Goal: Task Accomplishment & Management: Use online tool/utility

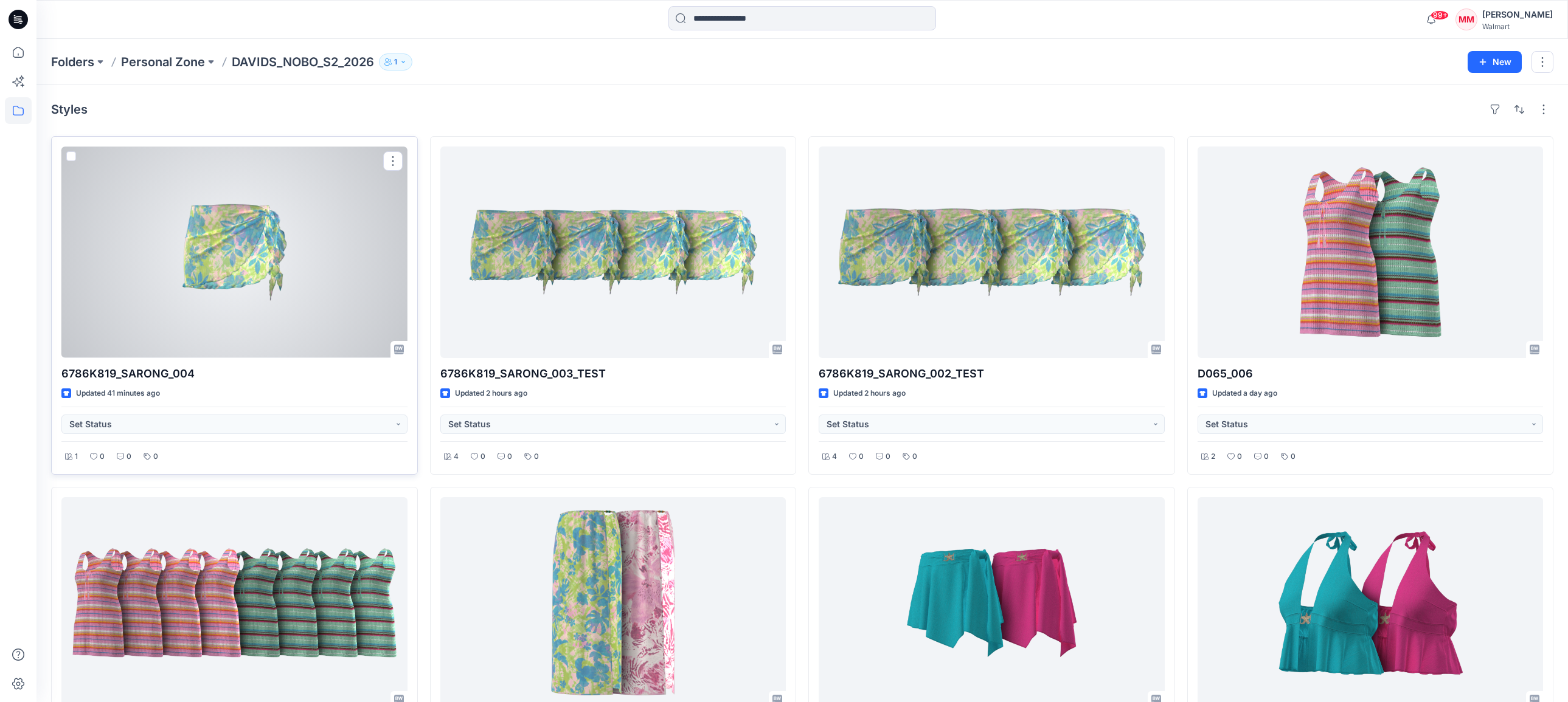
click at [391, 162] on button "button" at bounding box center [392, 160] width 20 height 20
click at [449, 235] on p "Duplicate to..." at bounding box center [435, 234] width 56 height 13
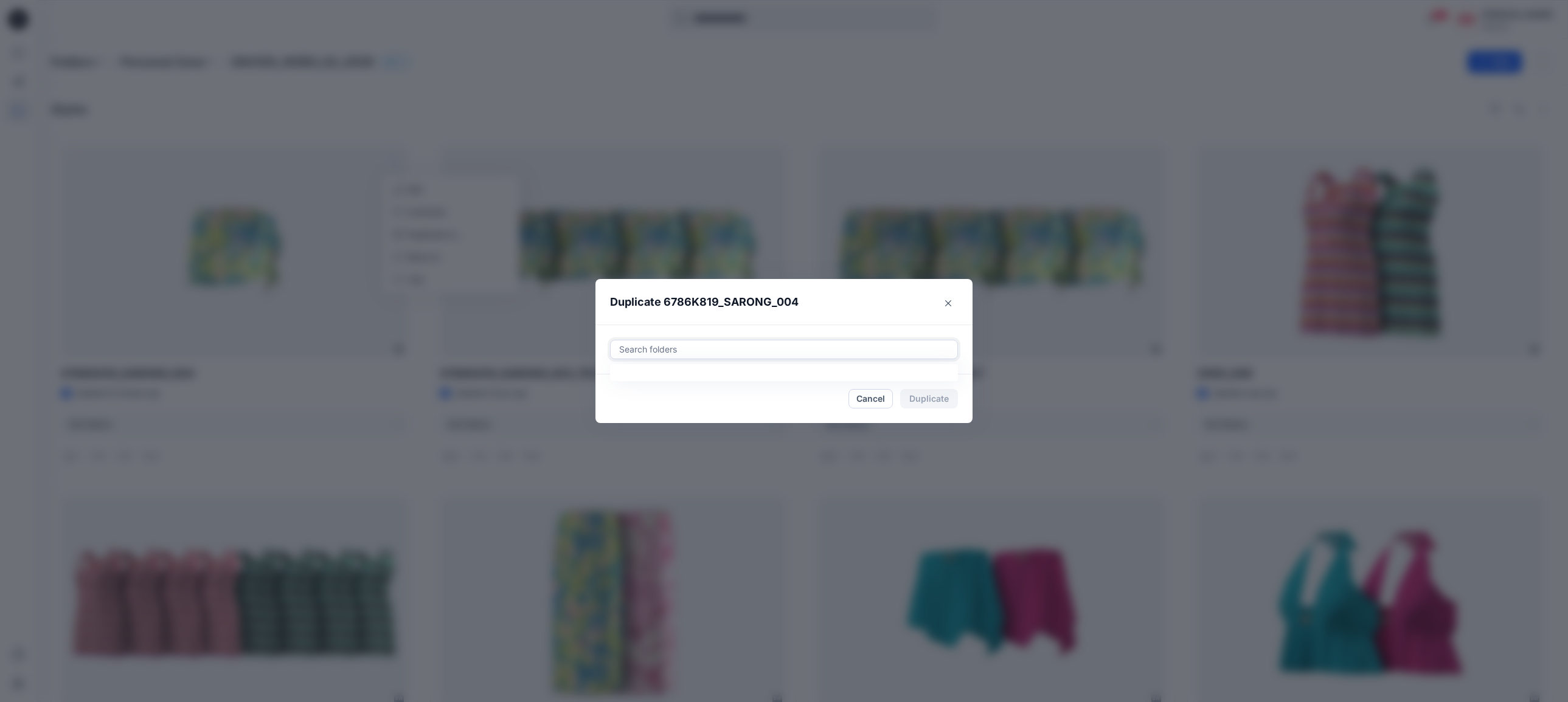
click at [708, 347] on div at bounding box center [784, 349] width 332 height 15
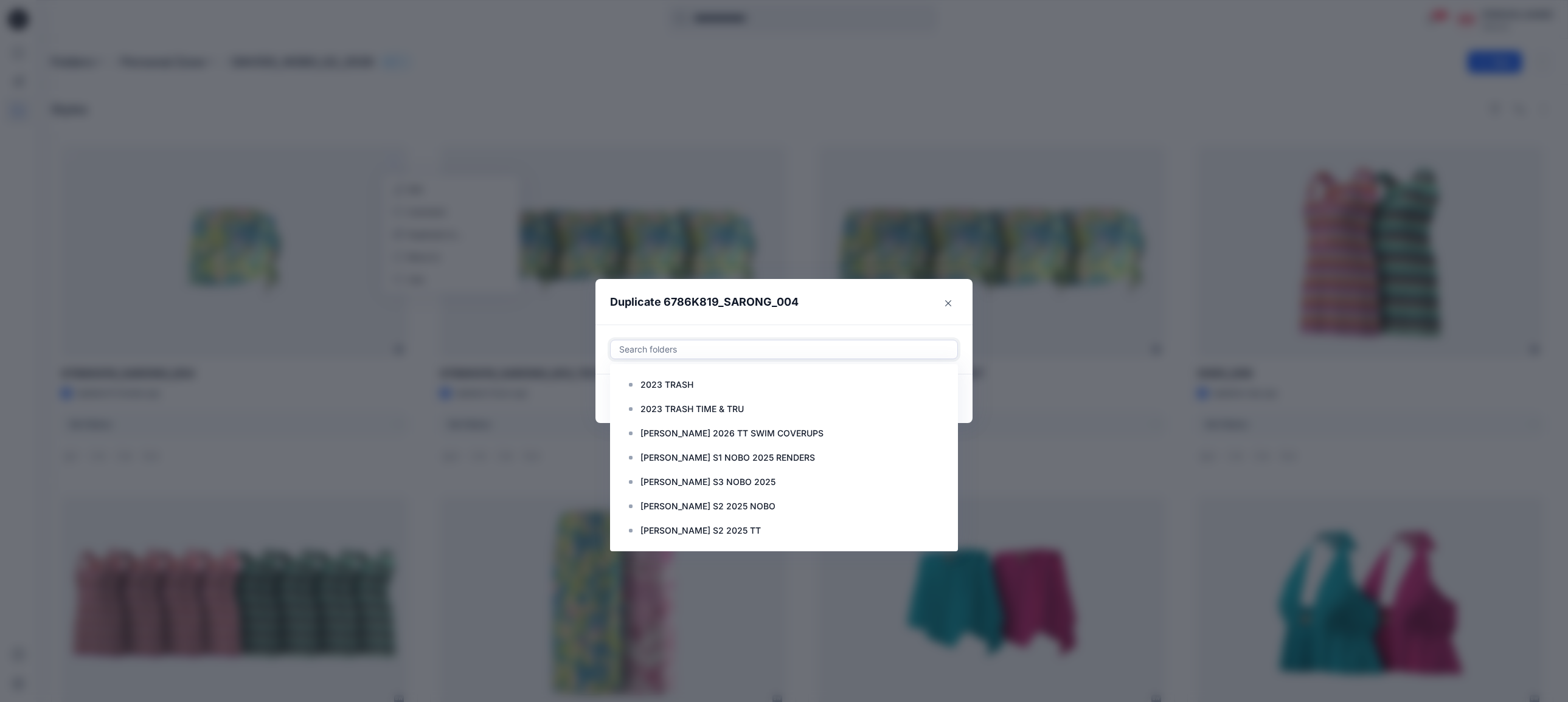
paste input "**********"
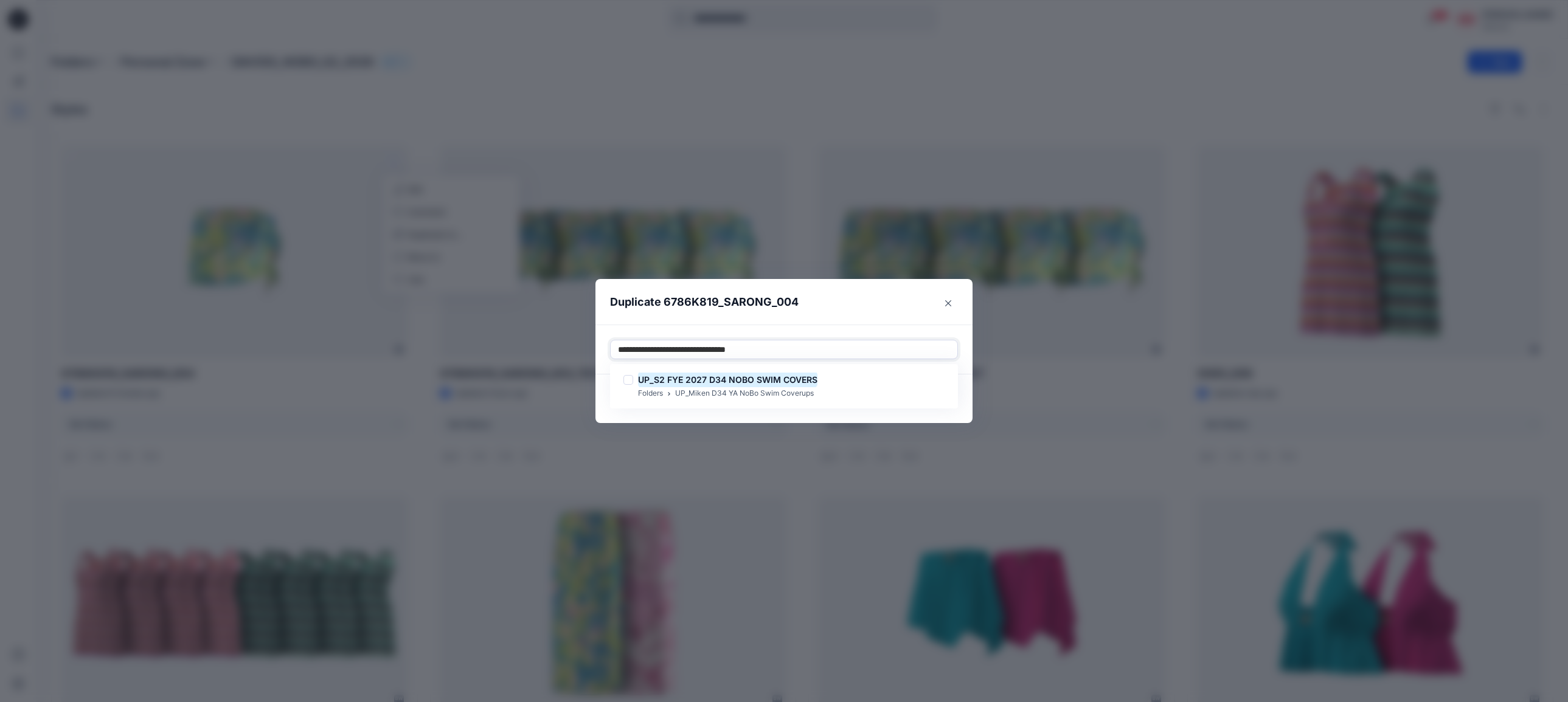
click at [627, 380] on div at bounding box center [628, 380] width 9 height 9
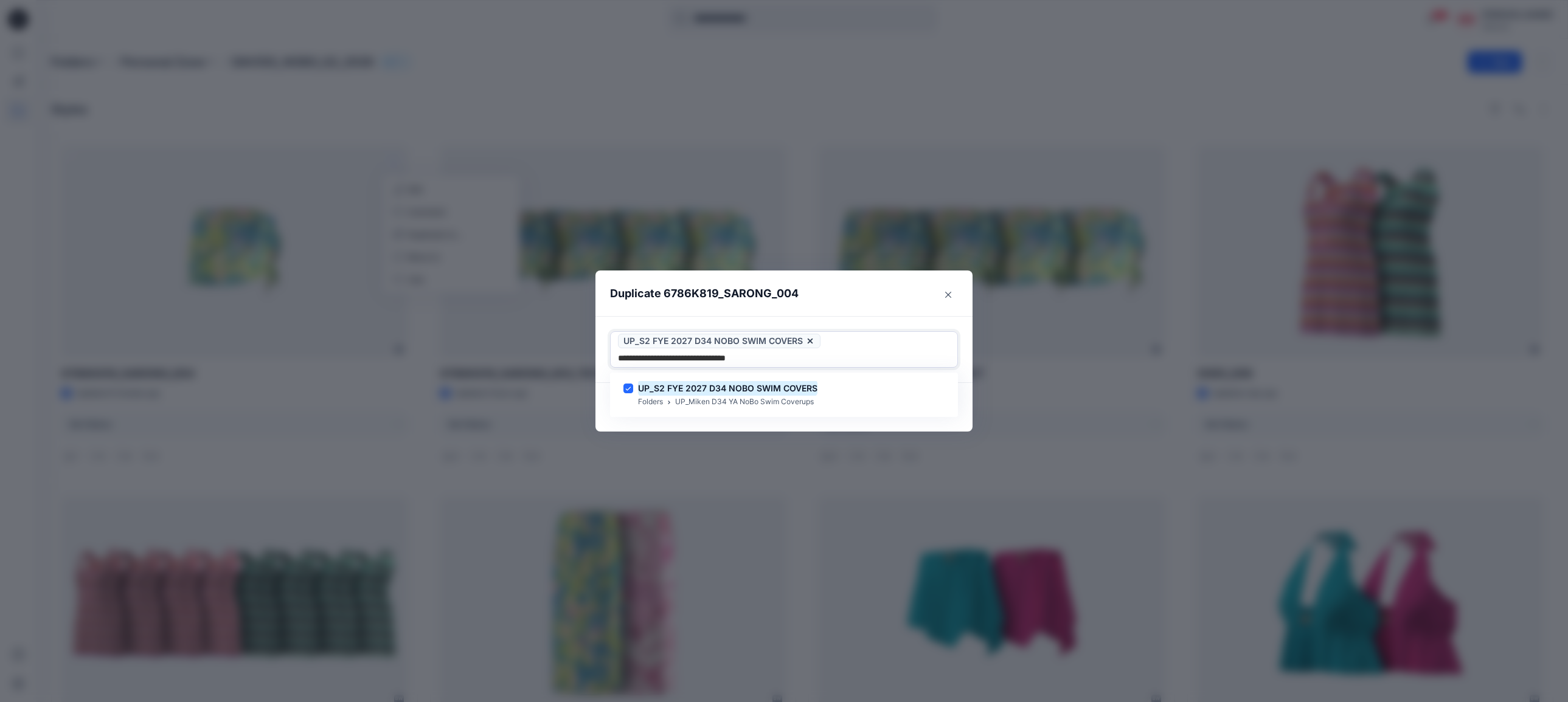
type input "**********"
click at [877, 294] on header "Duplicate 6786K819_SARONG_004" at bounding box center [772, 293] width 353 height 46
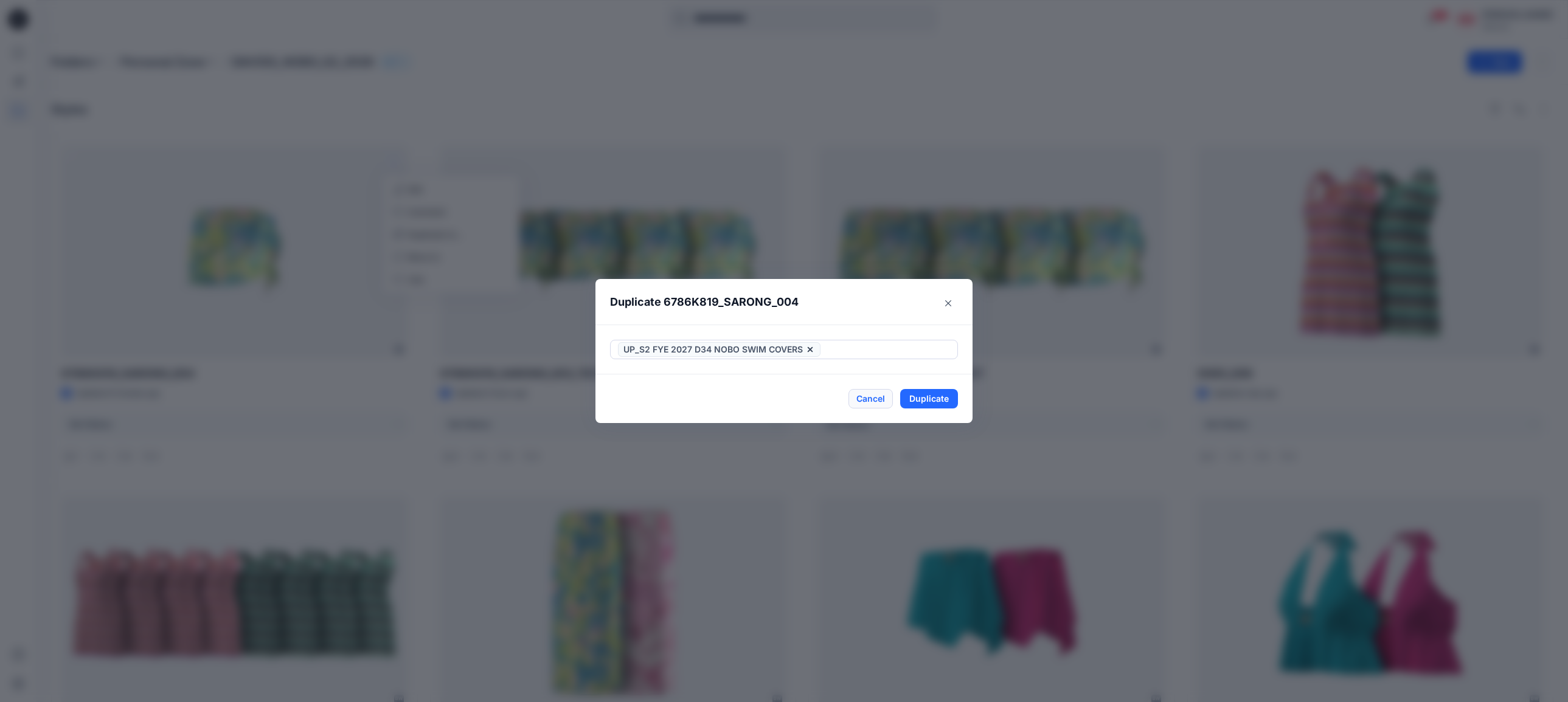
click at [873, 399] on button "Cancel" at bounding box center [871, 398] width 45 height 20
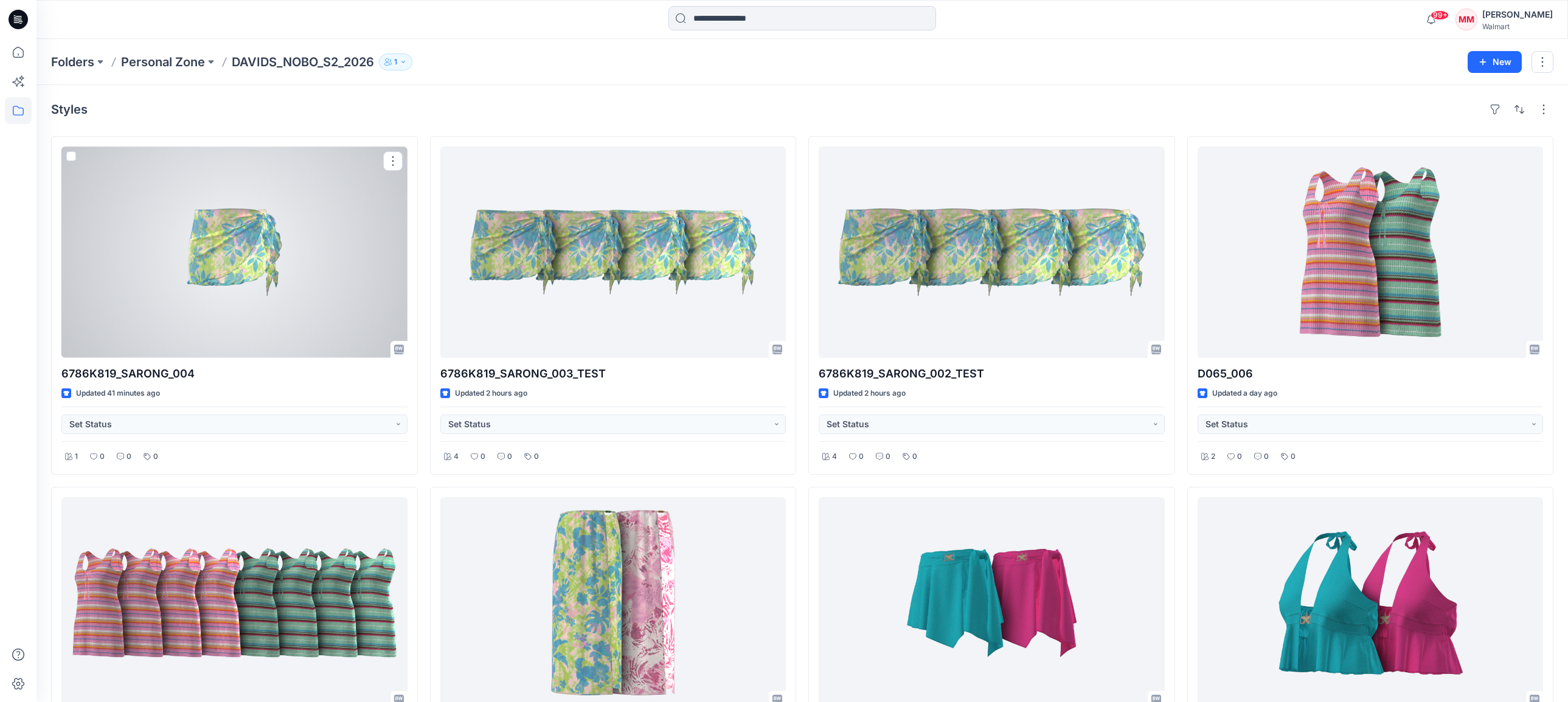
click at [247, 250] on div at bounding box center [234, 252] width 346 height 211
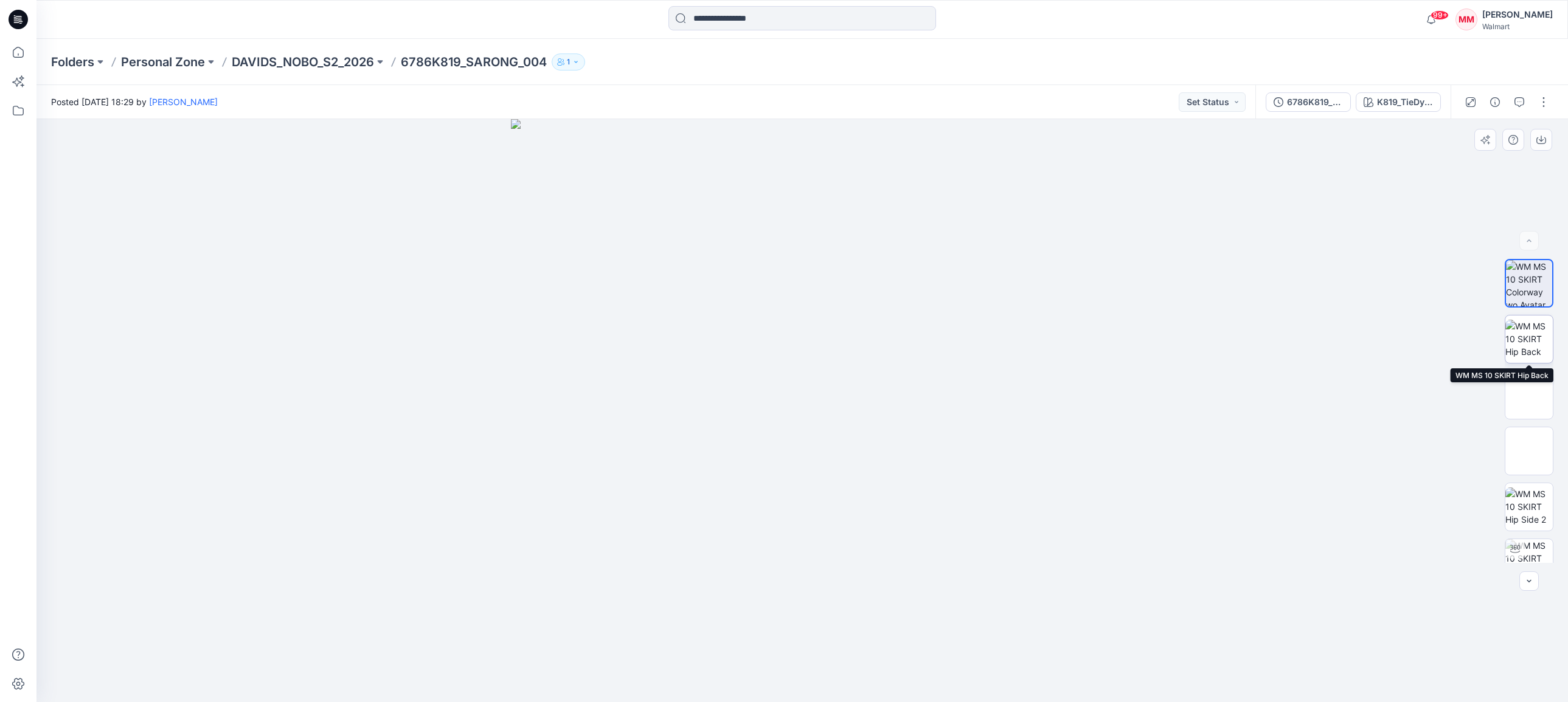
drag, startPoint x: 1519, startPoint y: 347, endPoint x: 1526, endPoint y: 356, distance: 11.4
click at [1519, 347] on img at bounding box center [1529, 339] width 48 height 38
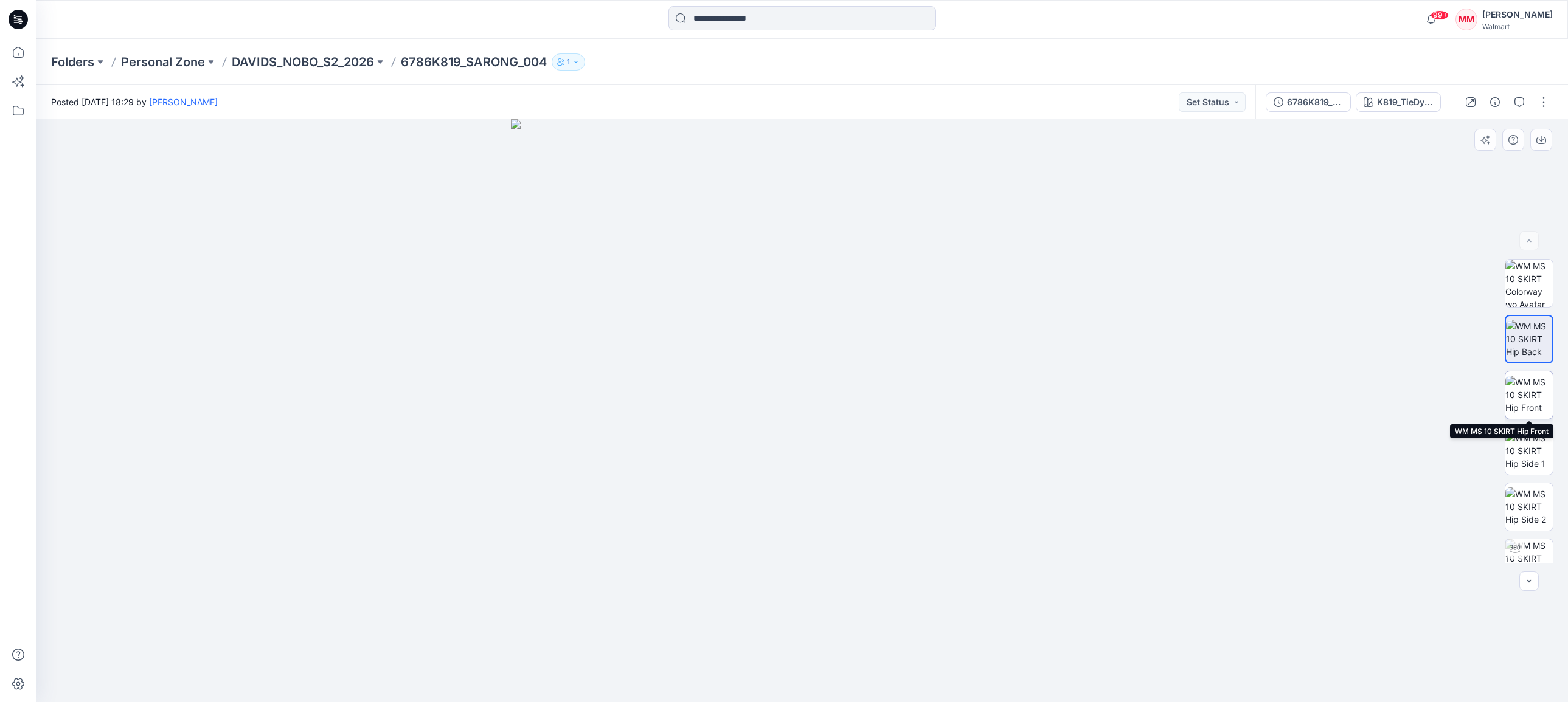
click at [1531, 389] on img at bounding box center [1529, 394] width 48 height 38
drag, startPoint x: 1537, startPoint y: 445, endPoint x: 1540, endPoint y: 451, distance: 6.7
click at [1537, 445] on img at bounding box center [1529, 451] width 48 height 38
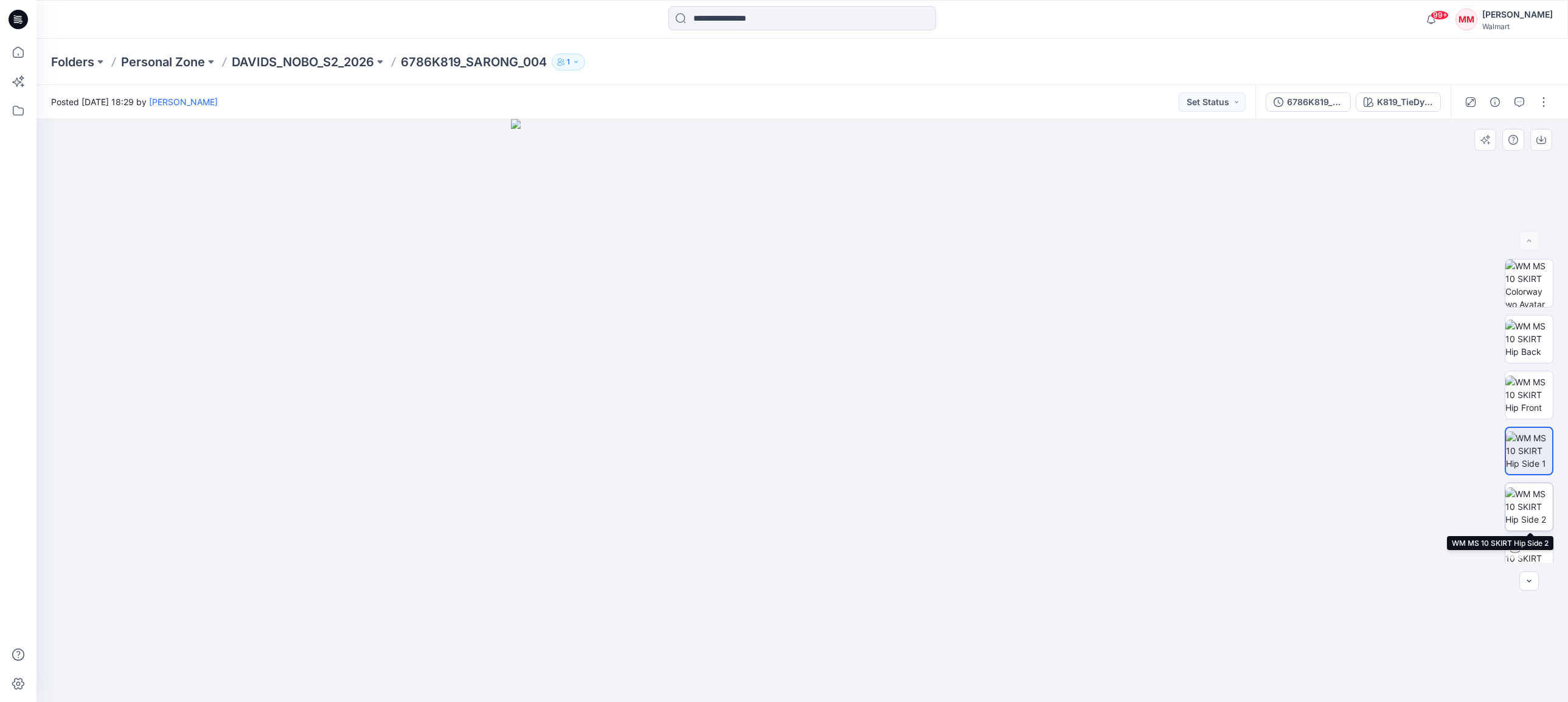
drag, startPoint x: 1526, startPoint y: 502, endPoint x: 1528, endPoint y: 514, distance: 12.2
click at [1526, 502] on img at bounding box center [1529, 506] width 48 height 38
click at [1528, 553] on img at bounding box center [1529, 563] width 48 height 48
drag, startPoint x: 781, startPoint y: 409, endPoint x: 1122, endPoint y: 394, distance: 341.3
click at [1145, 385] on div at bounding box center [802, 410] width 1531 height 583
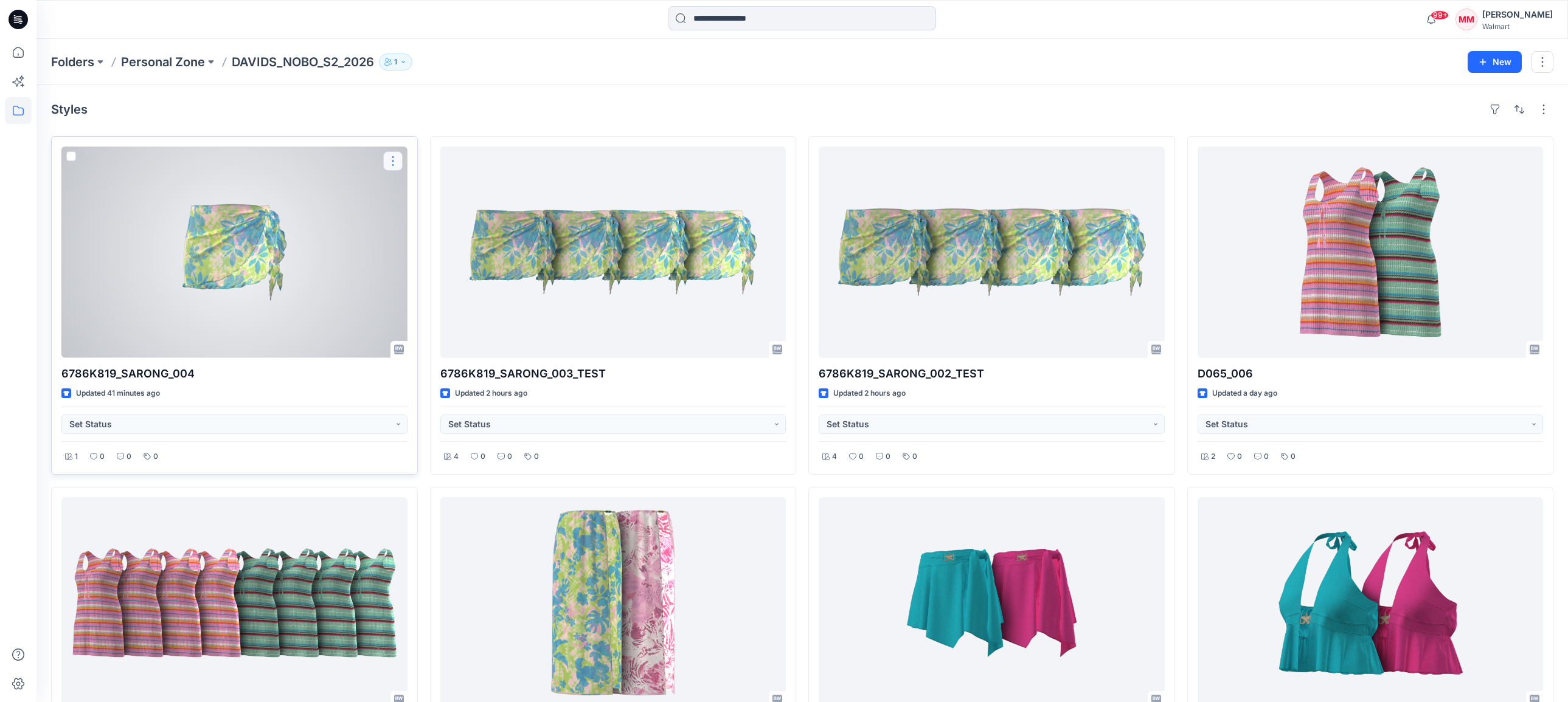
click at [395, 164] on button "button" at bounding box center [392, 160] width 20 height 20
click at [443, 238] on p "Duplicate to..." at bounding box center [435, 234] width 56 height 13
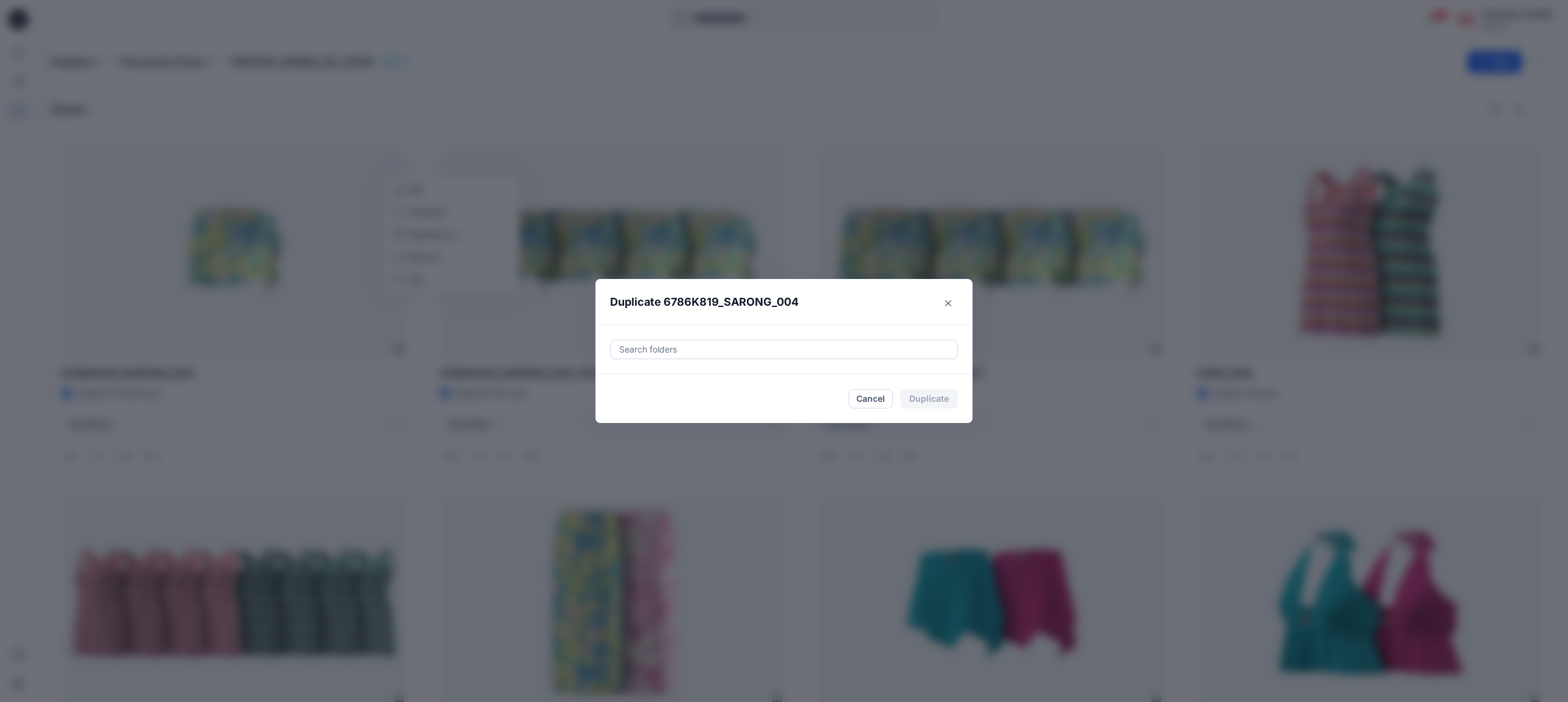
click at [687, 351] on div at bounding box center [784, 349] width 332 height 15
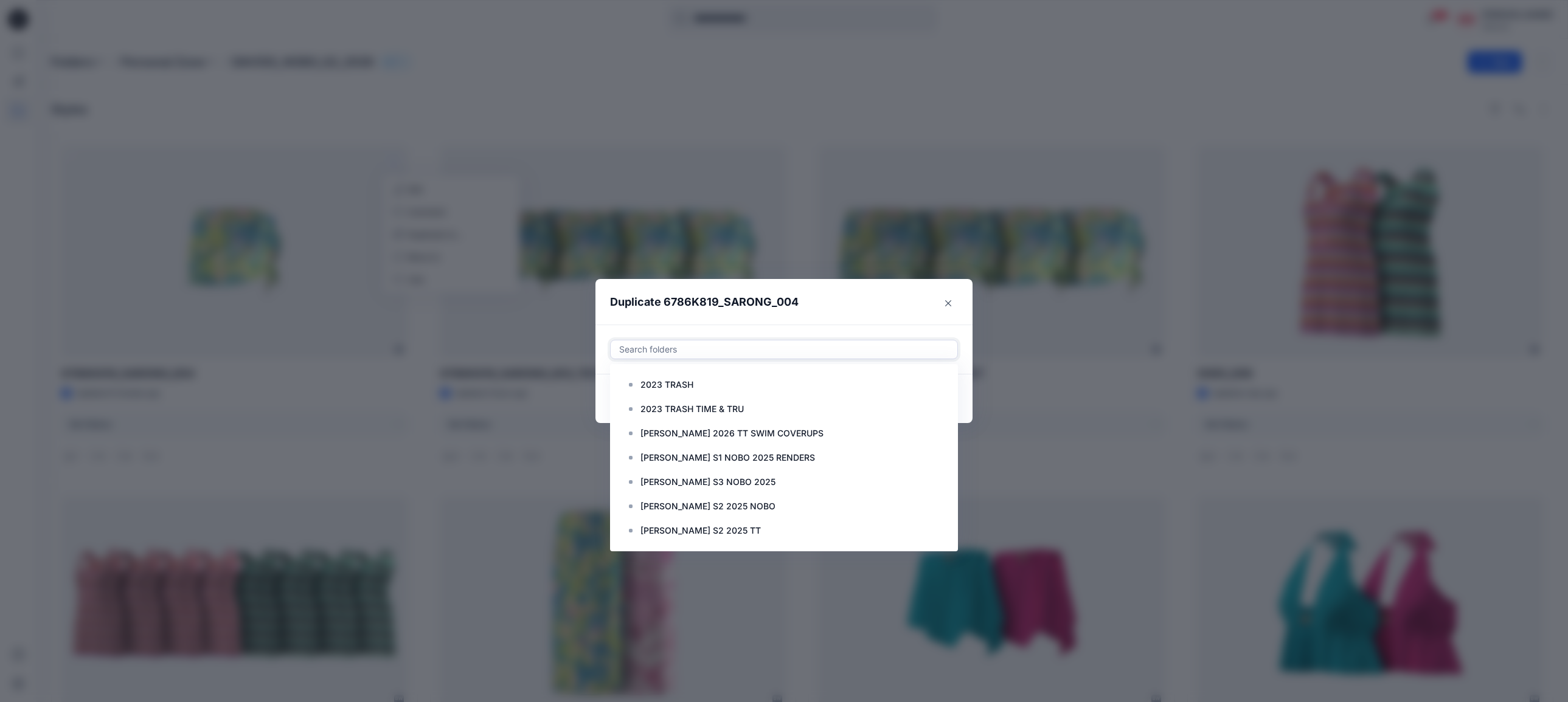
paste input "**********"
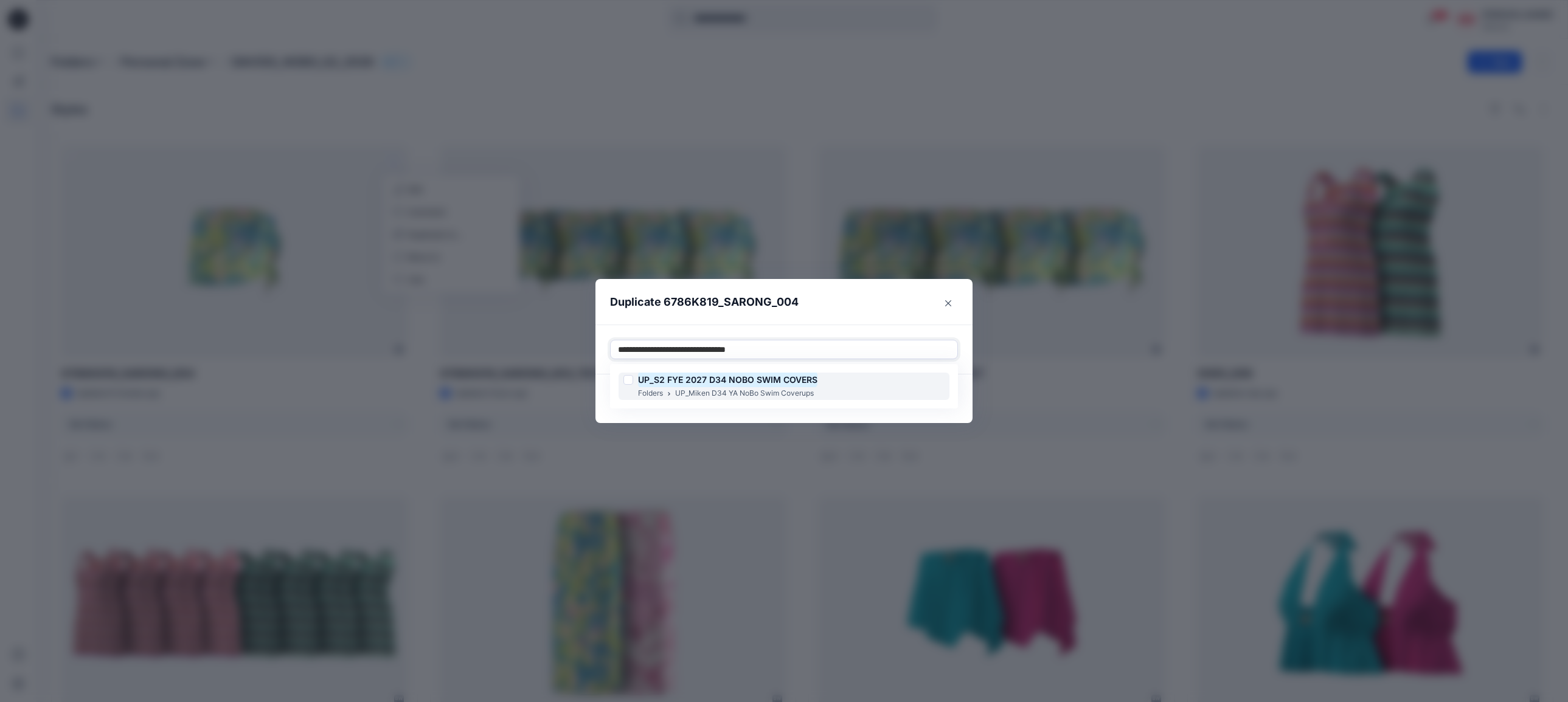
drag, startPoint x: 630, startPoint y: 383, endPoint x: 639, endPoint y: 383, distance: 9.0
click at [630, 383] on div at bounding box center [628, 380] width 9 height 9
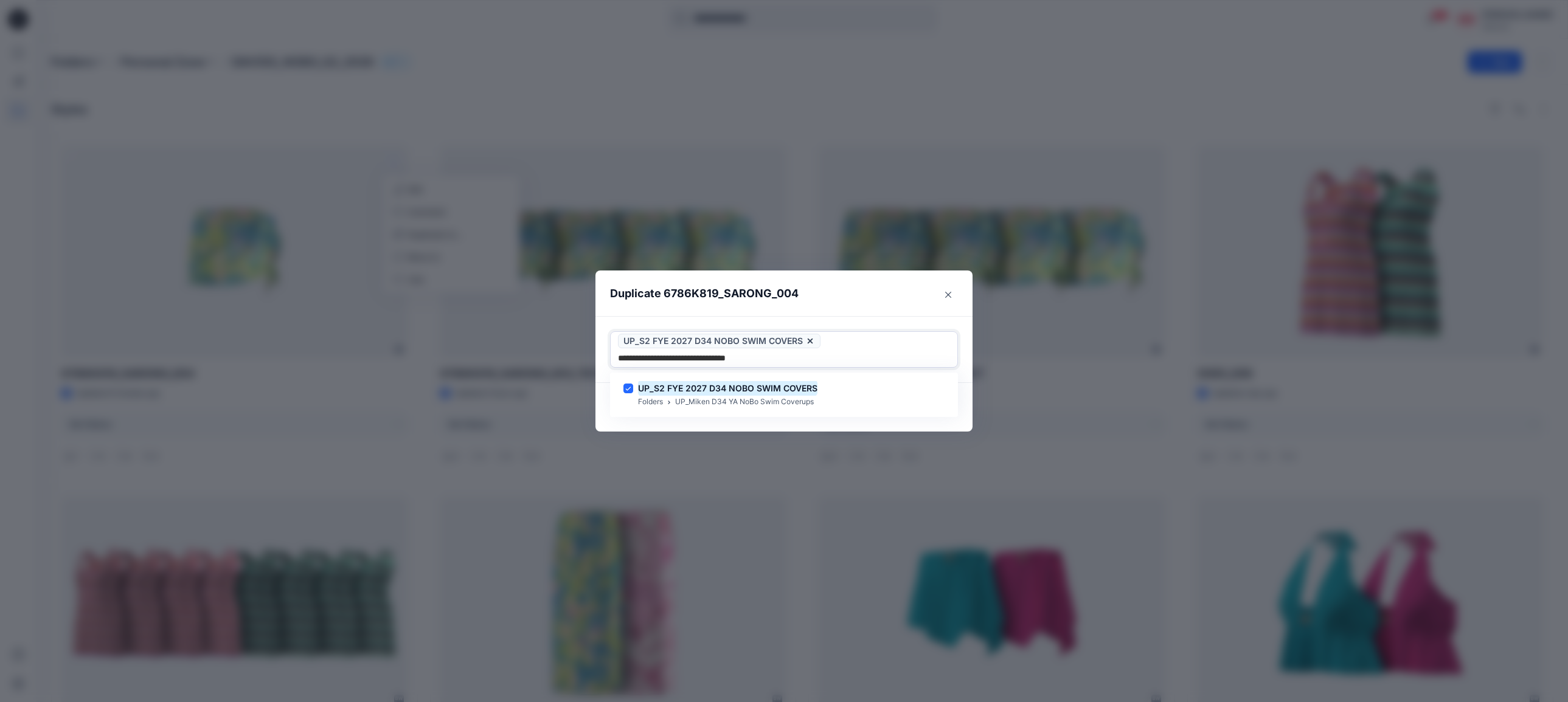
type input "**********"
click at [861, 319] on section "Duplicate 6786K819_SARONG_004 Use Up and Down to choose options, press Enter to…" at bounding box center [784, 351] width 377 height 162
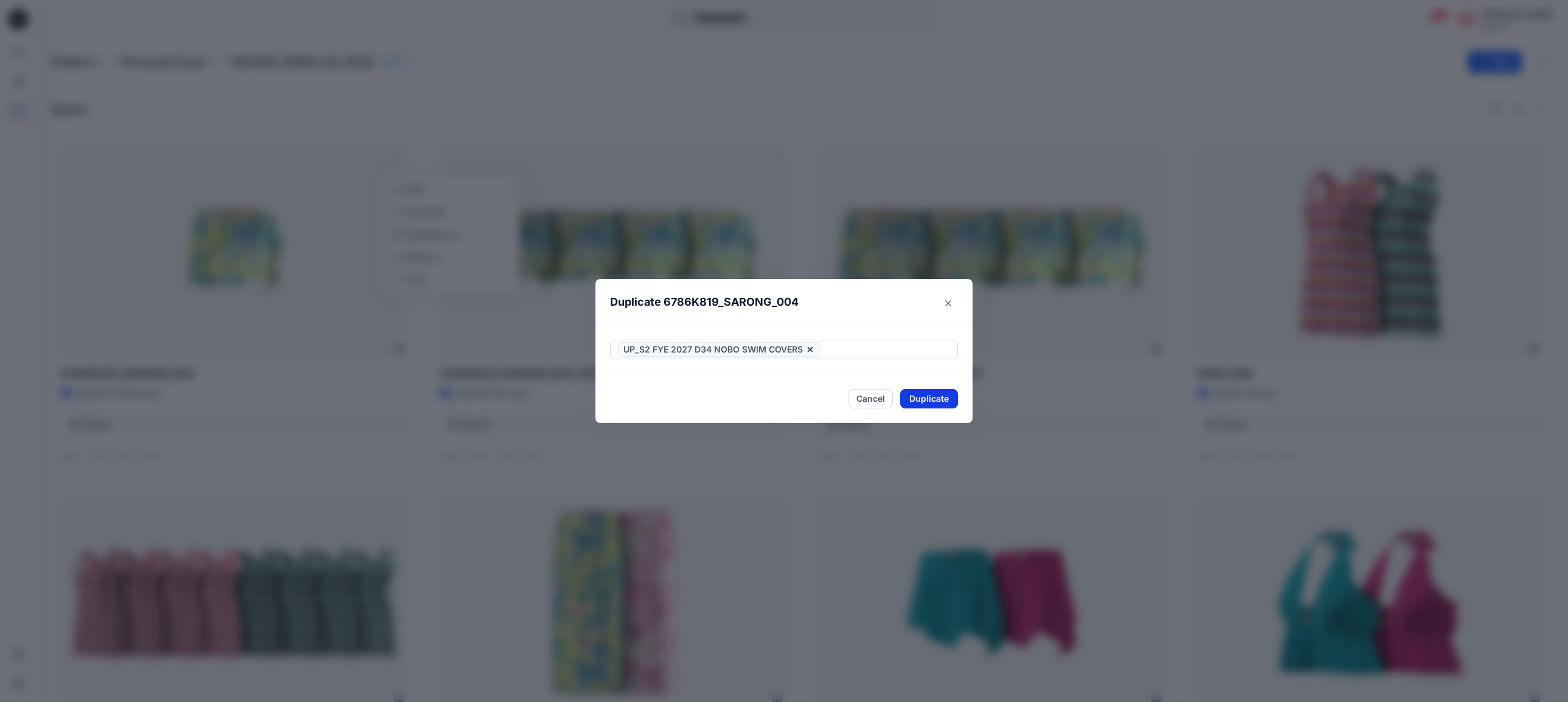
click at [934, 401] on button "Duplicate" at bounding box center [929, 398] width 58 height 20
drag, startPoint x: 938, startPoint y: 405, endPoint x: 931, endPoint y: 394, distance: 13.0
click at [938, 405] on button "Close" at bounding box center [938, 399] width 40 height 20
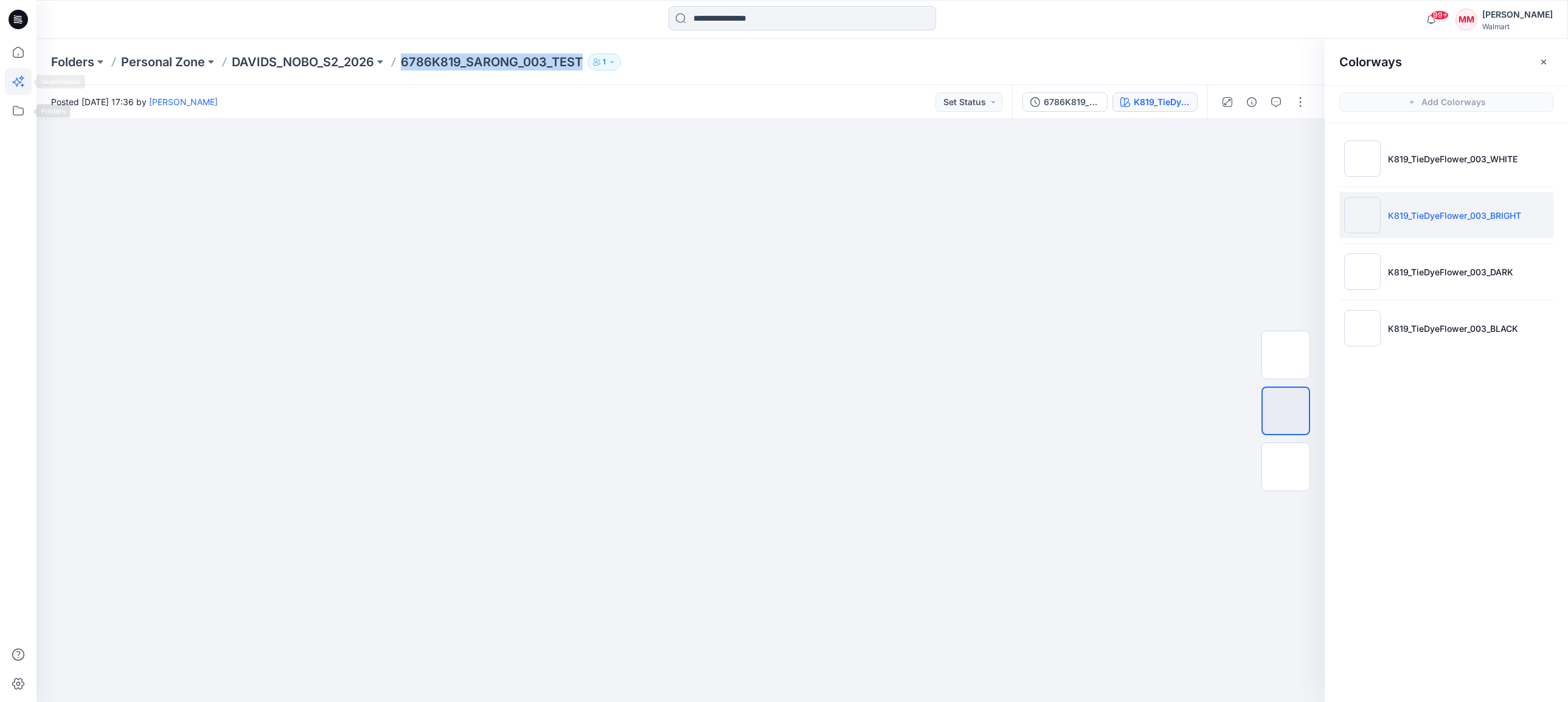
click at [16, 81] on icon at bounding box center [18, 81] width 27 height 27
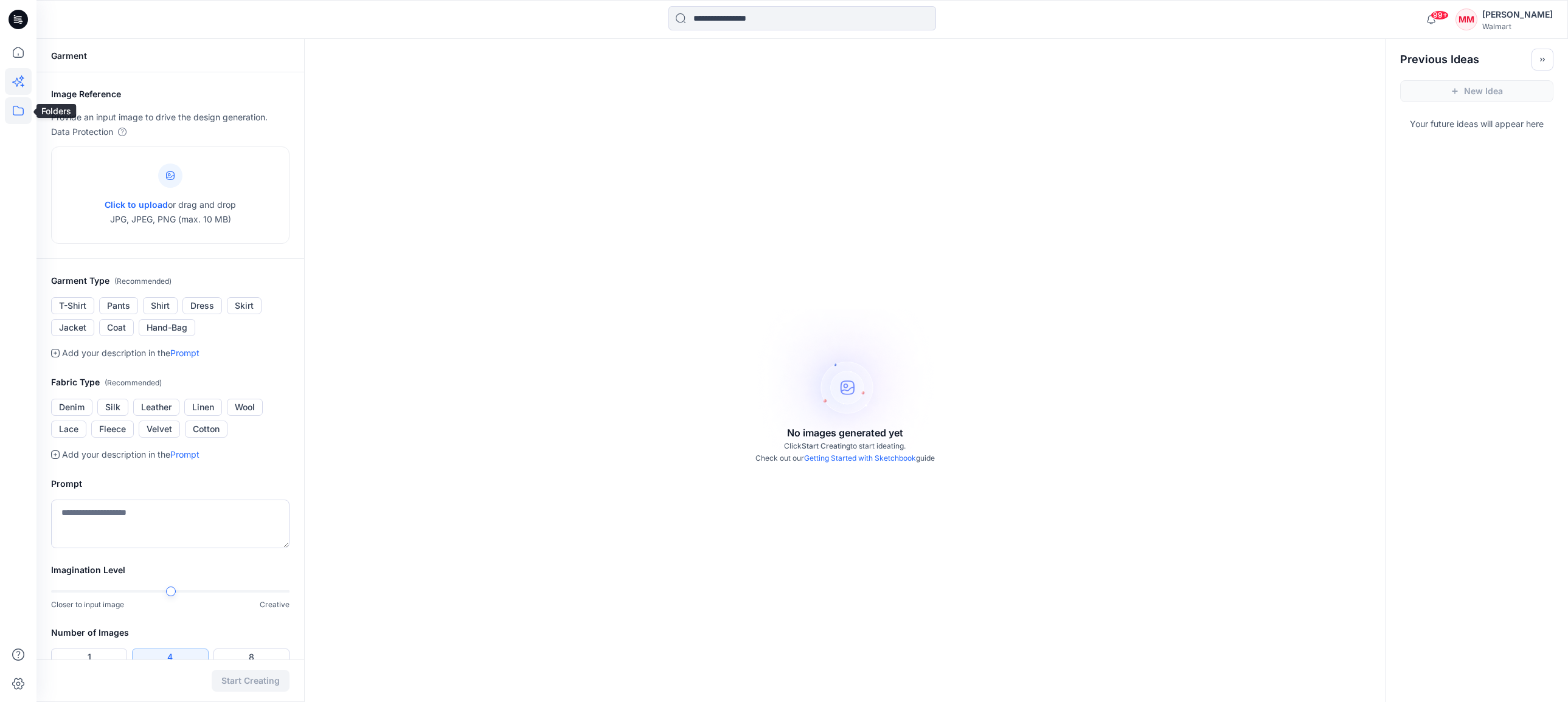
click at [17, 110] on icon at bounding box center [18, 110] width 27 height 27
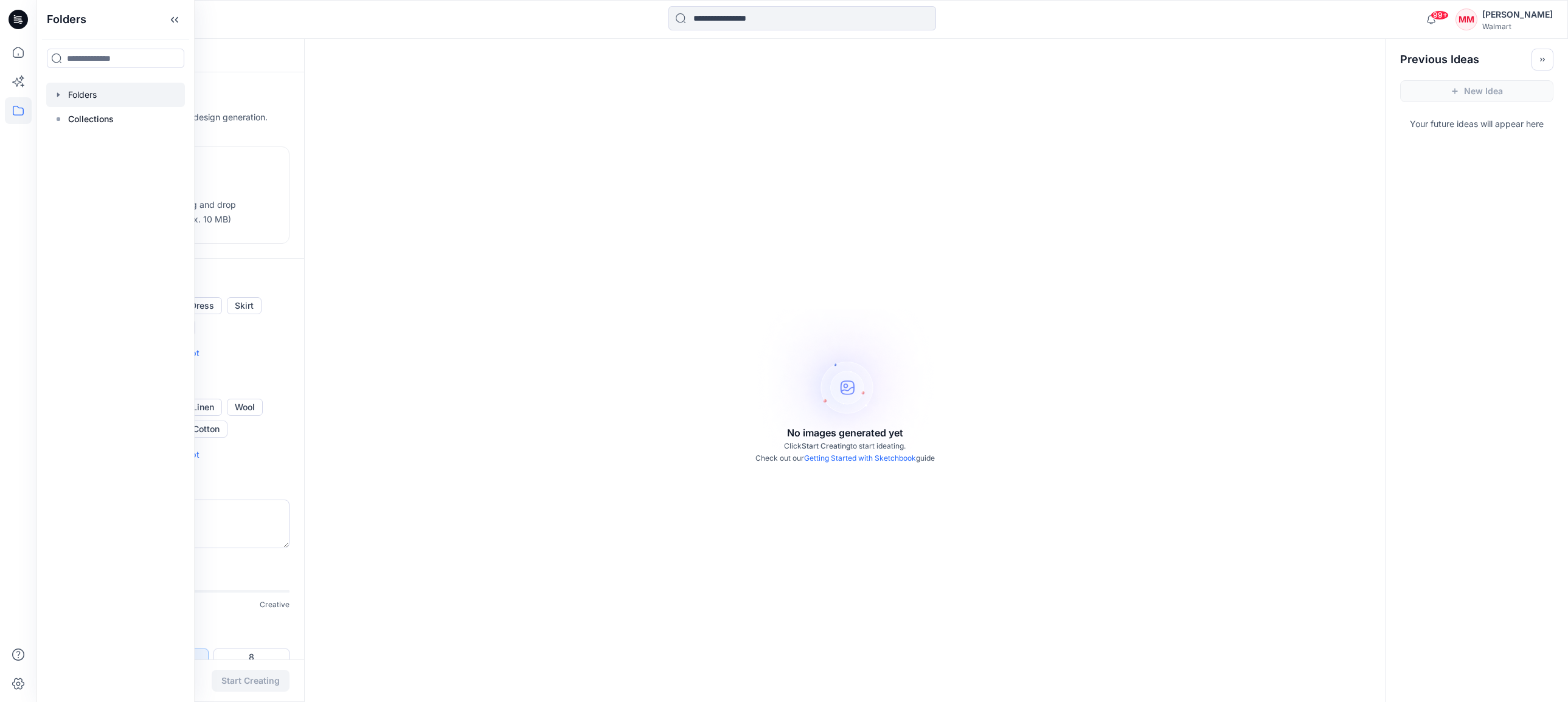
click at [57, 93] on icon "button" at bounding box center [58, 94] width 2 height 4
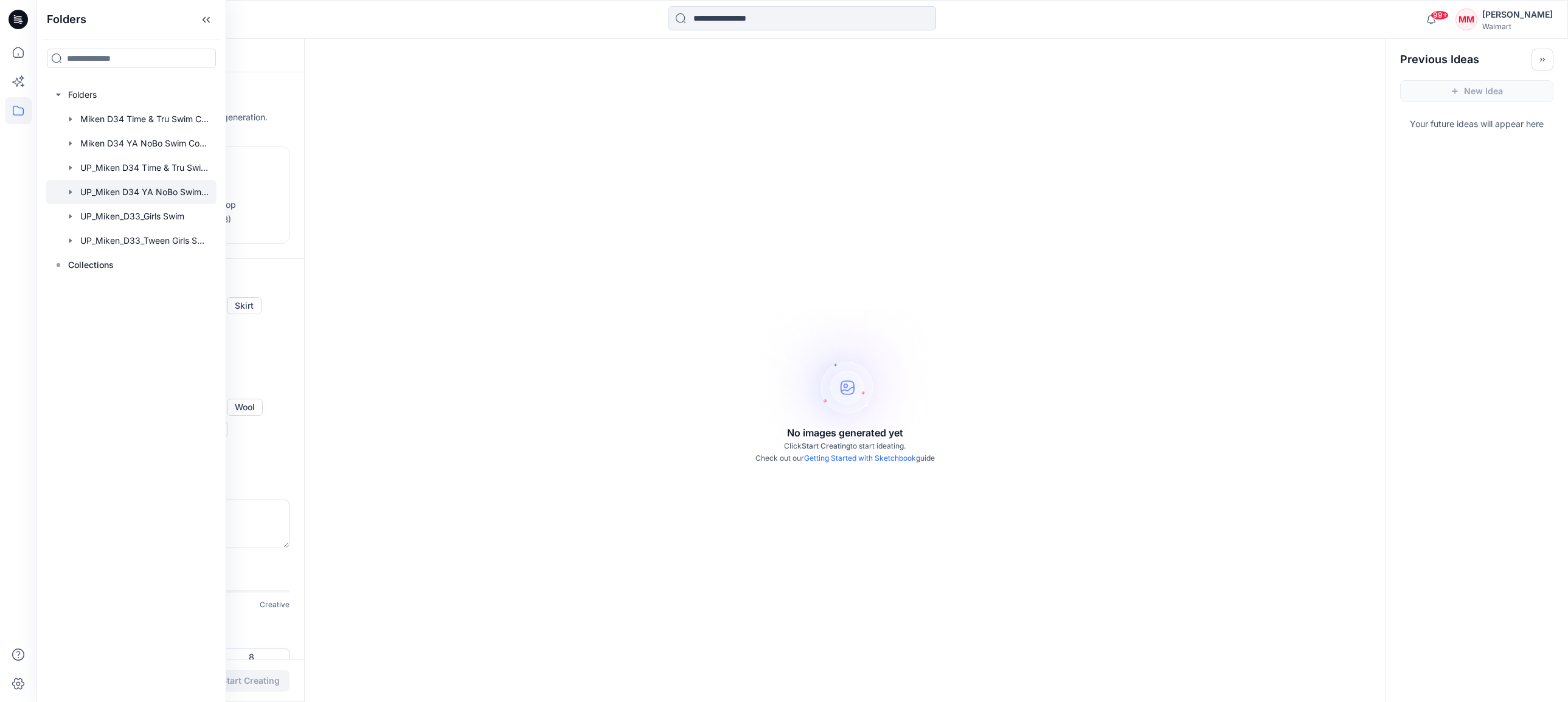
click at [161, 193] on div at bounding box center [132, 192] width 171 height 24
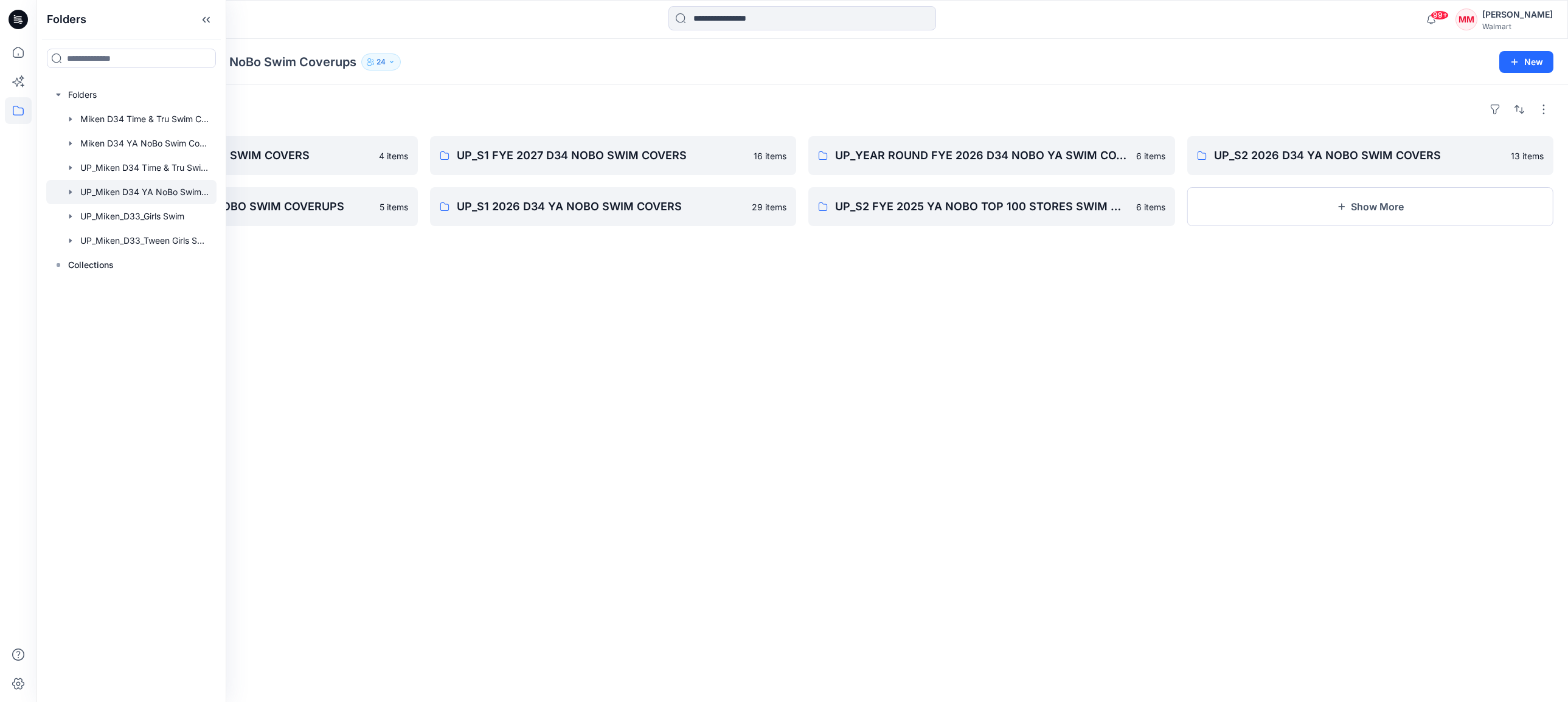
click at [712, 99] on div "Folders" at bounding box center [802, 109] width 1502 height 20
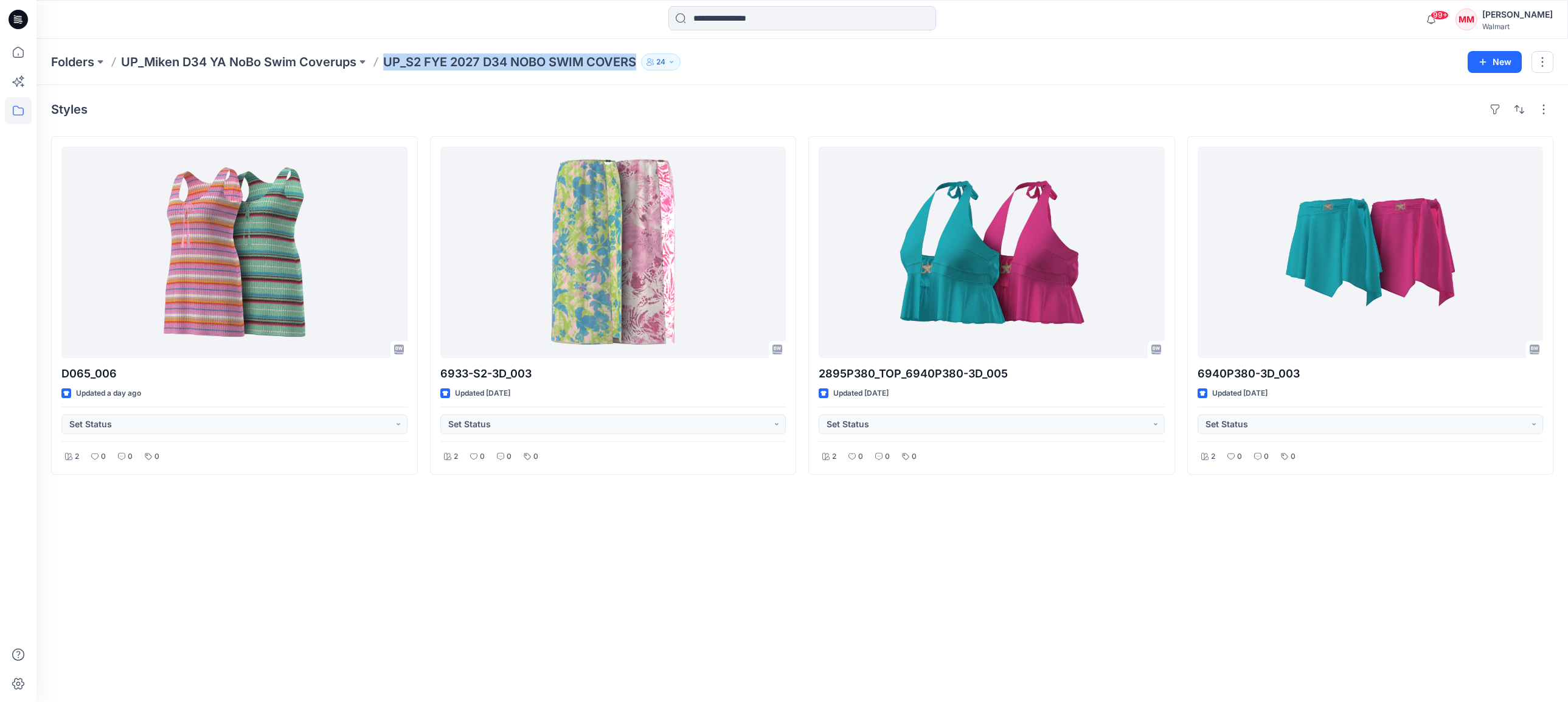
drag, startPoint x: 383, startPoint y: 64, endPoint x: 638, endPoint y: 65, distance: 255.0
click at [639, 67] on div "Folders UP_Miken D34 YA NoBo Swim Coverups UP_S2 FYE 2027 D34 NOBO SWIM COVERS …" at bounding box center [755, 62] width 1408 height 17
copy p "UP_S2 FYE 2027 D34 NOBO SWIM COVERS"
